Goal: Task Accomplishment & Management: Use online tool/utility

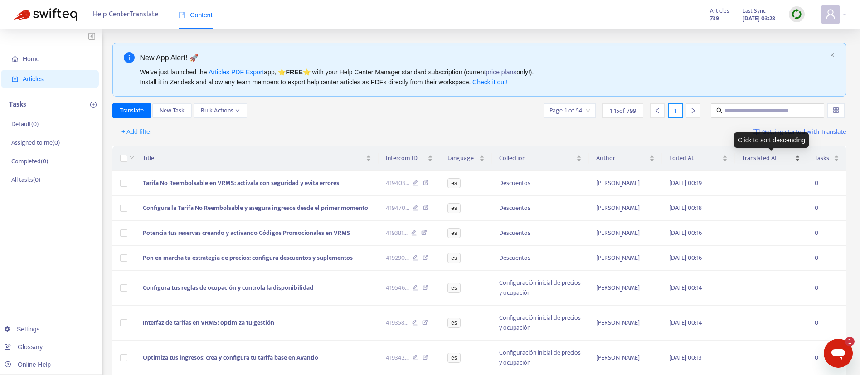
click at [763, 161] on span "Translated At" at bounding box center [767, 158] width 51 height 10
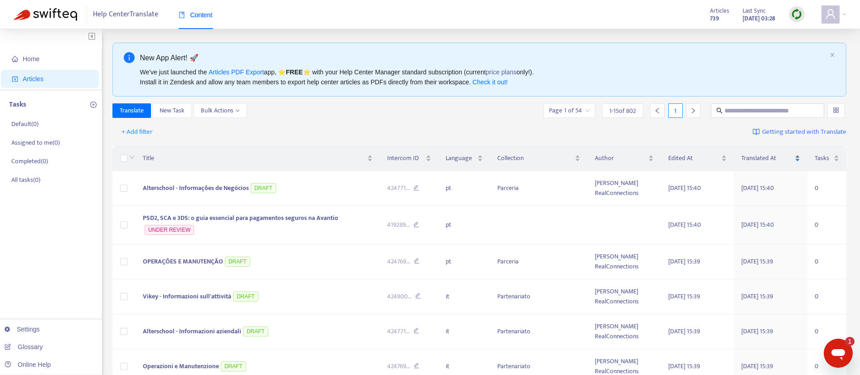
click at [763, 161] on span "Translated At" at bounding box center [767, 158] width 52 height 10
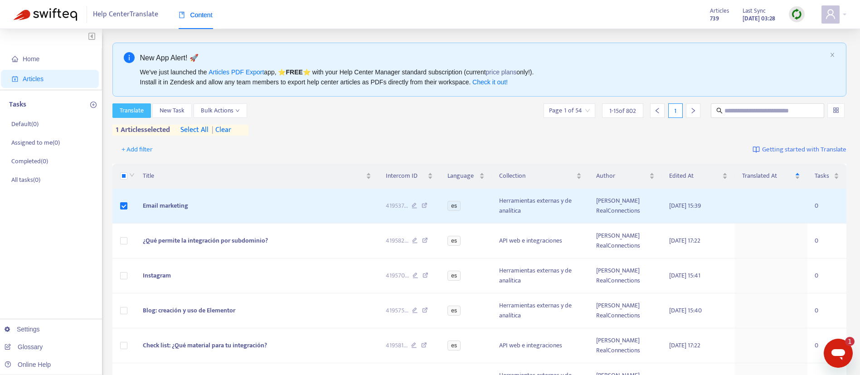
click at [127, 114] on span "Translate" at bounding box center [132, 111] width 24 height 10
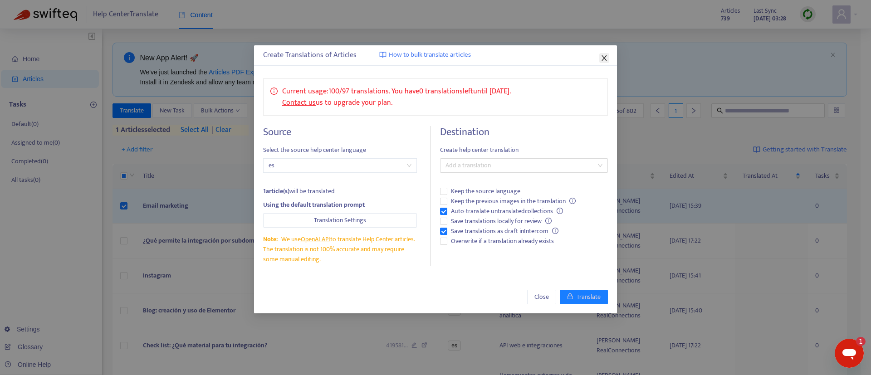
click at [604, 61] on icon "close" at bounding box center [603, 57] width 7 height 7
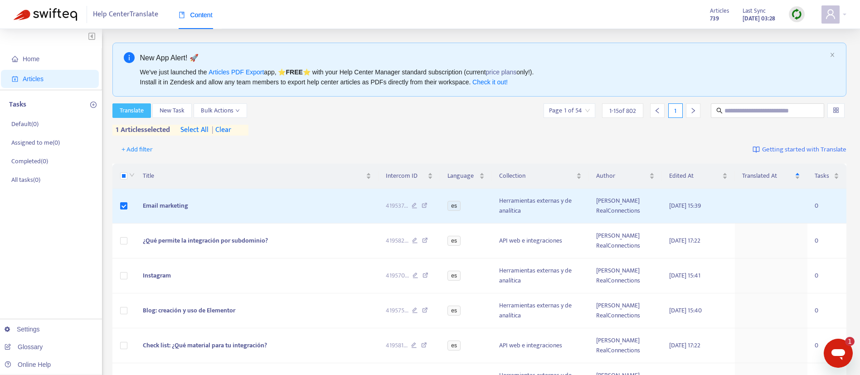
click at [128, 106] on span "Translate" at bounding box center [132, 111] width 24 height 10
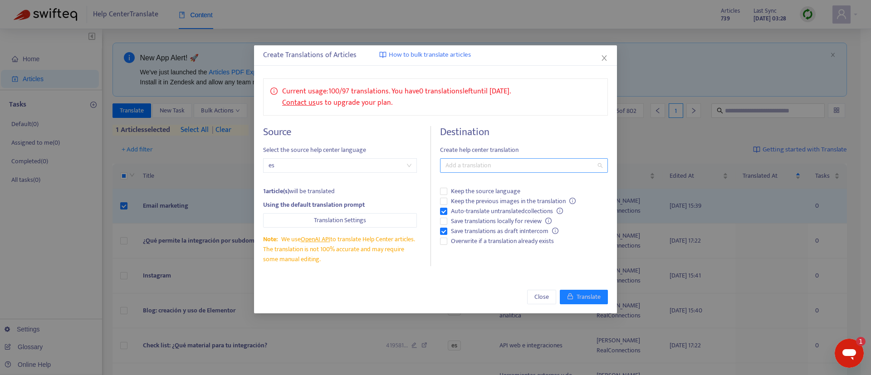
click at [478, 171] on div "Add a translation" at bounding box center [524, 165] width 168 height 15
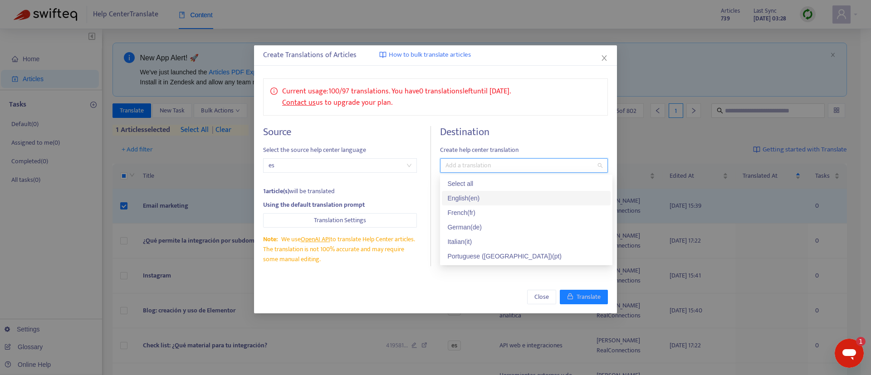
click at [475, 202] on div "English ( en )" at bounding box center [526, 198] width 158 height 10
click at [475, 202] on div "English ( en )" at bounding box center [522, 198] width 151 height 10
click at [478, 202] on div "English ( en )" at bounding box center [526, 198] width 158 height 10
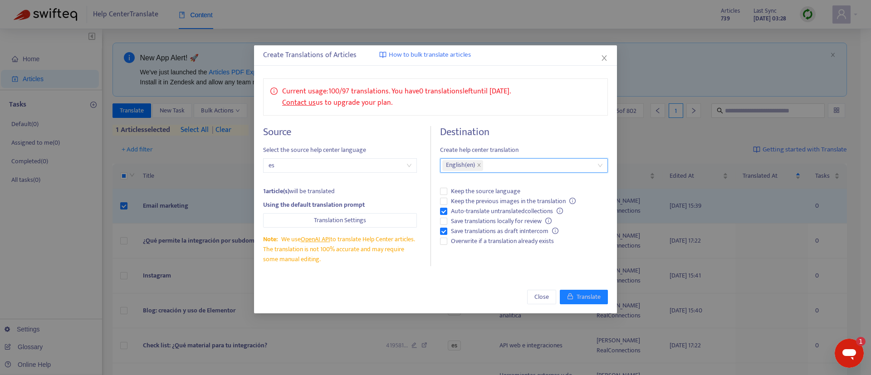
click at [518, 140] on div "Destination Create help center translation en English ( en ) Keep the source la…" at bounding box center [524, 196] width 168 height 140
click at [478, 200] on span "Keep the previous images in the translation" at bounding box center [513, 201] width 132 height 10
click at [583, 303] on div "Create Translations of Articles How to bulk translate articles Current usage: 1…" at bounding box center [435, 179] width 363 height 268
click at [603, 56] on icon "close" at bounding box center [603, 57] width 7 height 7
